Goal: Find specific page/section: Find specific page/section

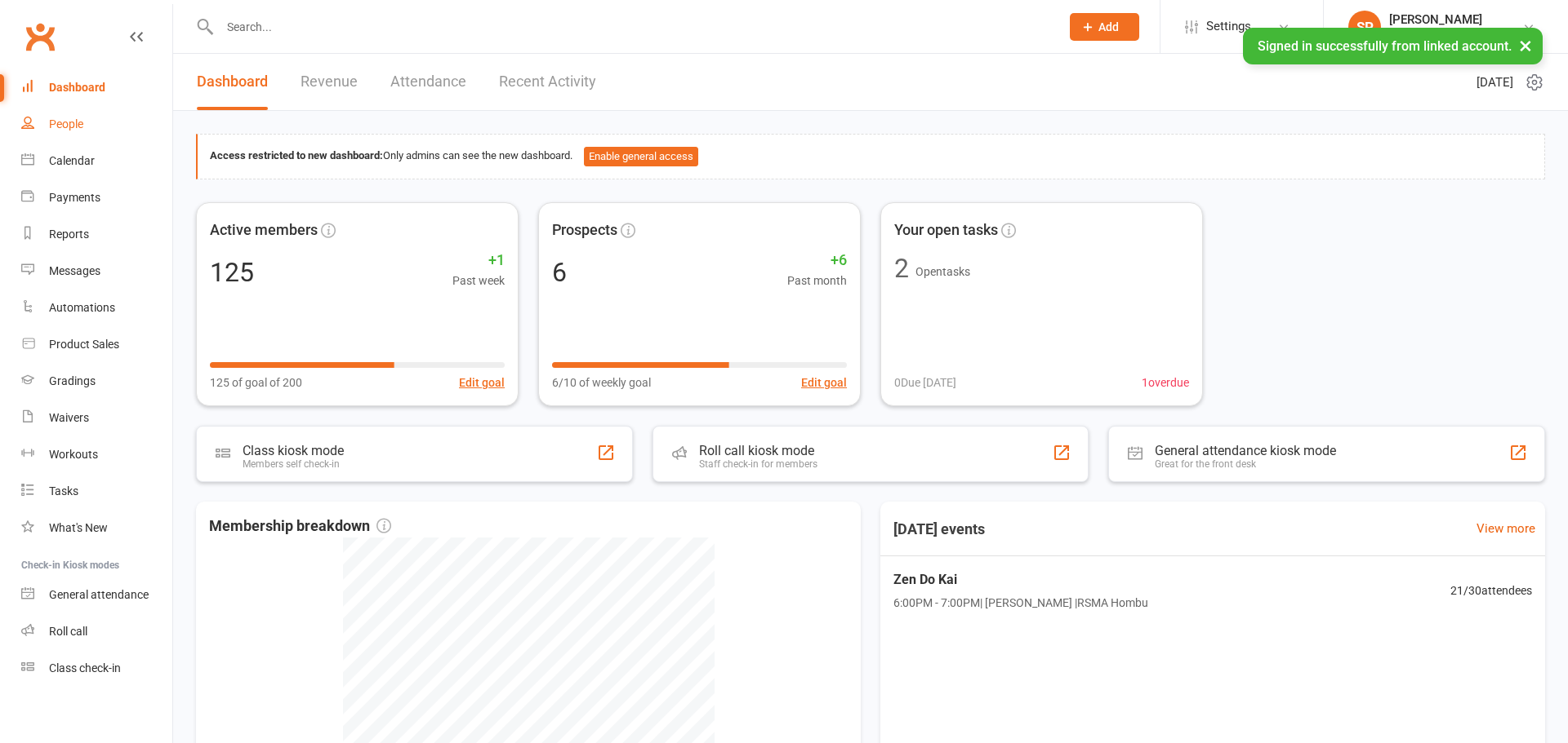
click at [80, 136] on link "People" at bounding box center [97, 124] width 151 height 37
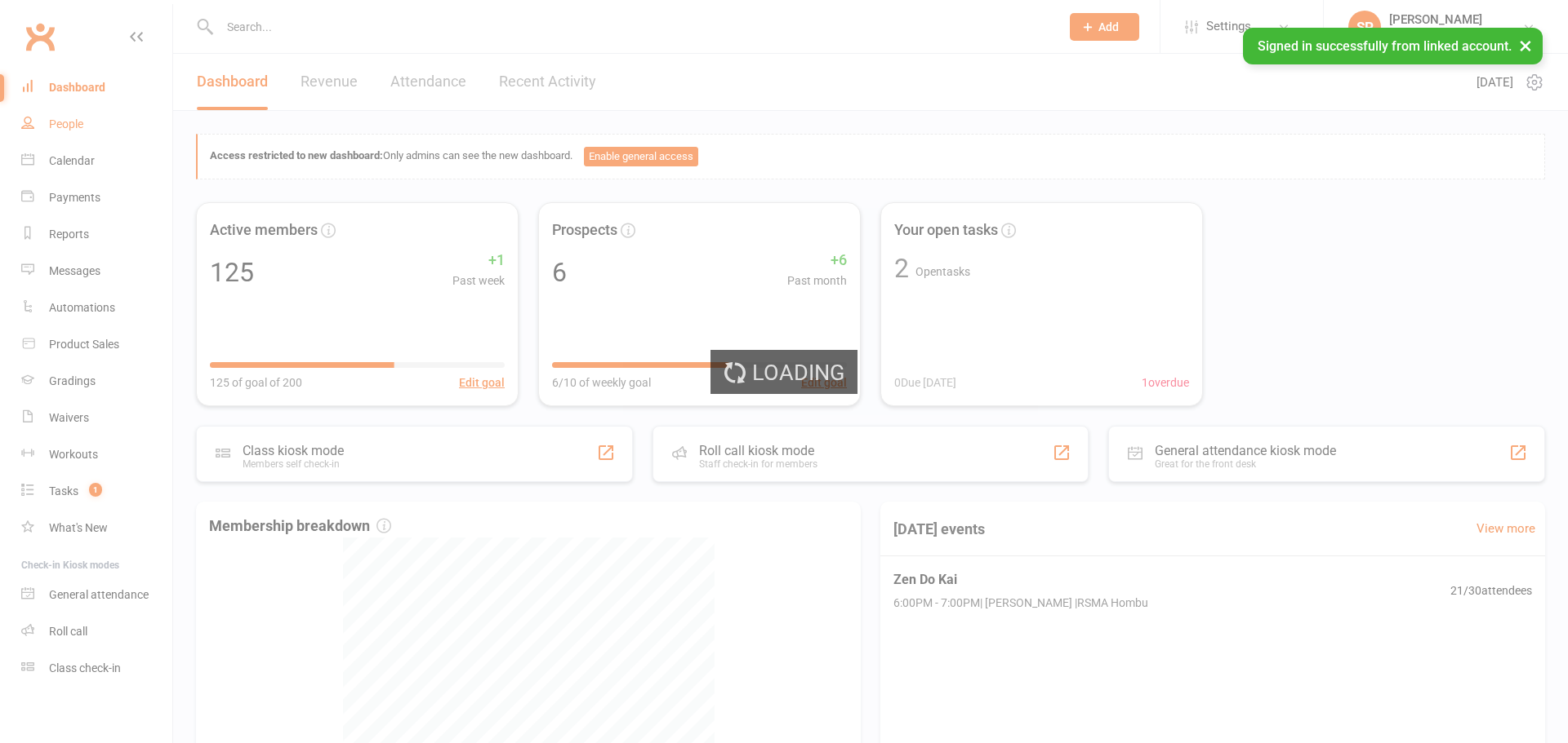
select select "100"
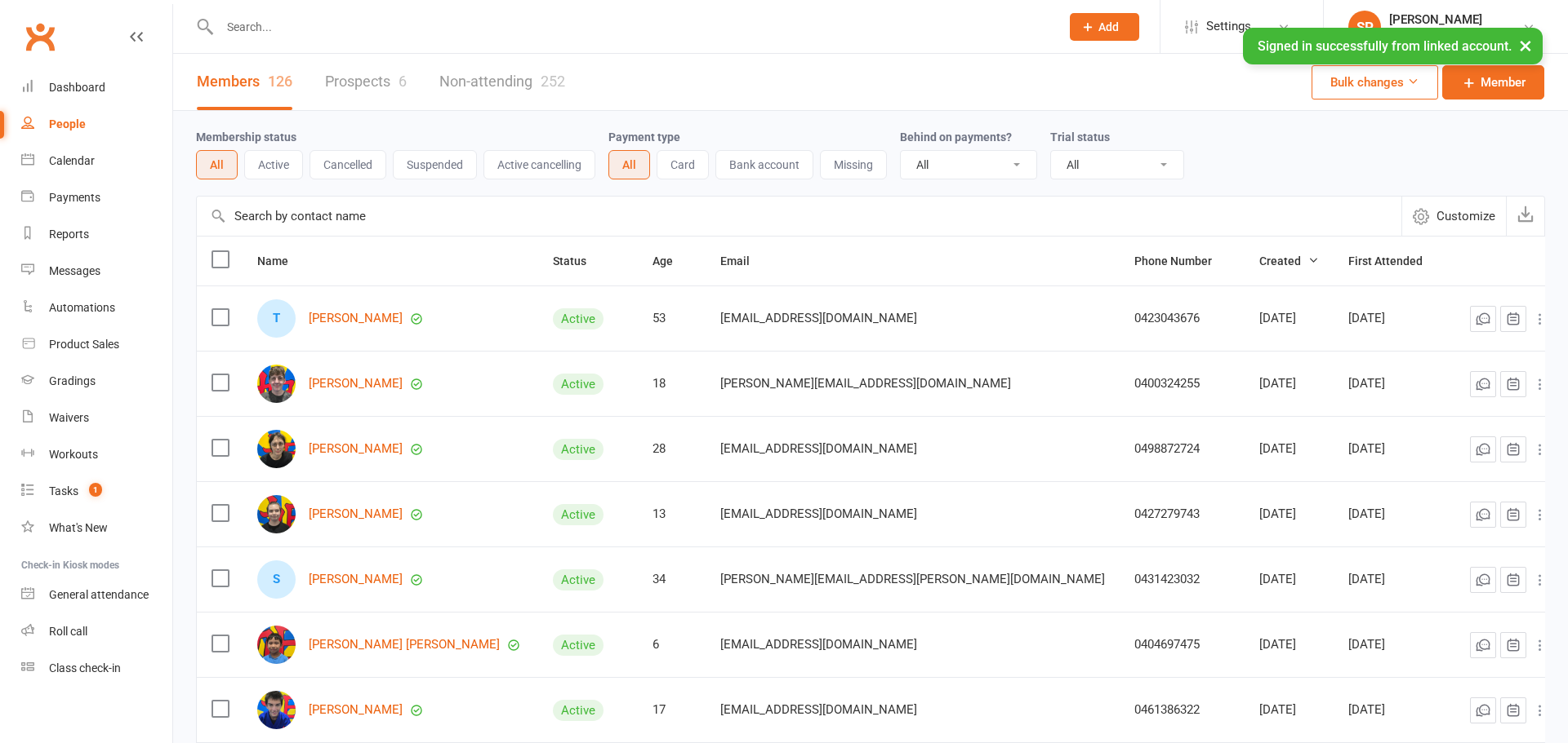
click at [274, 19] on input "text" at bounding box center [631, 27] width 833 height 22
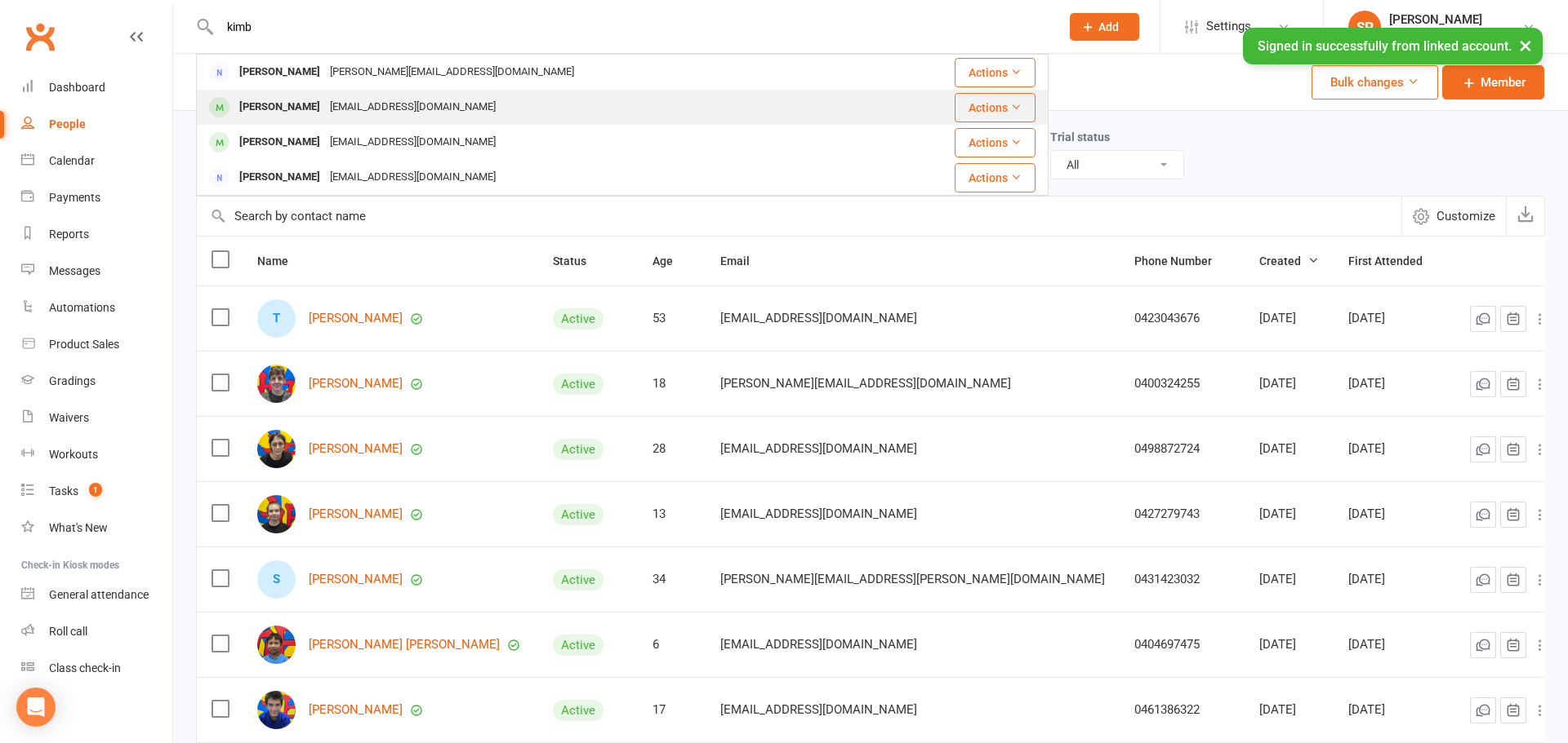
type input "kimb"
click at [577, 102] on div "[PERSON_NAME] [EMAIL_ADDRESS][DOMAIN_NAME]" at bounding box center [540, 107] width 685 height 34
